Goal: Task Accomplishment & Management: Manage account settings

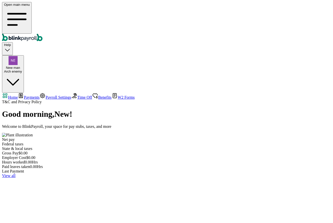
select select "2025"
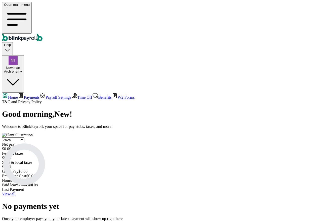
click at [39, 95] on link "Payroll Settings" at bounding box center [55, 97] width 32 height 4
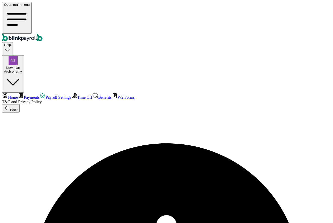
click at [18, 95] on span "Home" at bounding box center [13, 97] width 10 height 4
select select "2025"
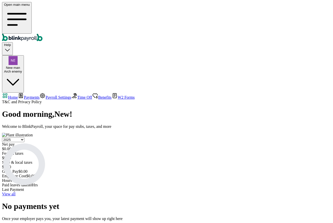
click at [18, 95] on span "Home" at bounding box center [13, 97] width 10 height 4
click at [22, 70] on div "Arch enemy" at bounding box center [13, 72] width 18 height 4
click at [22, 66] on div "New man Arch enemy" at bounding box center [13, 70] width 18 height 8
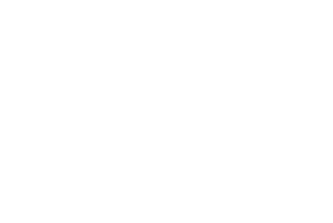
select select "2025"
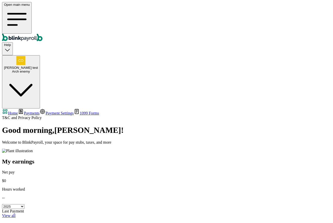
click at [45, 111] on span "Payment Settings" at bounding box center [59, 113] width 28 height 4
